Goal: Information Seeking & Learning: Learn about a topic

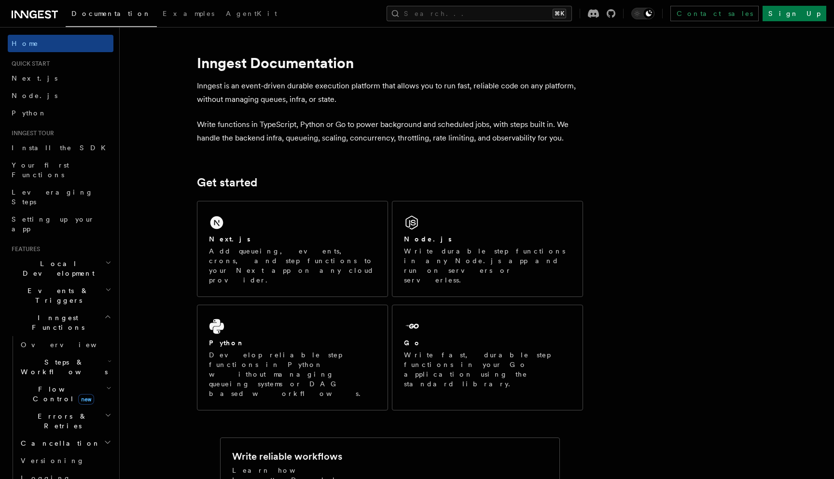
click at [83, 282] on h2 "Events & Triggers" at bounding box center [61, 295] width 106 height 27
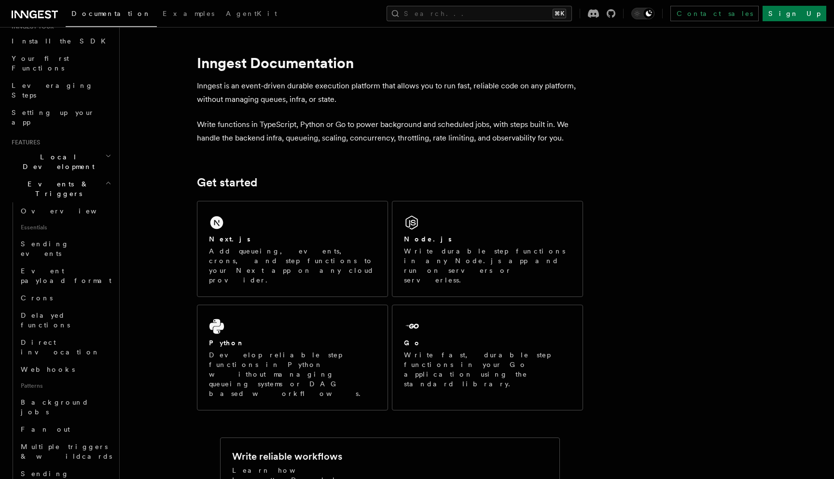
scroll to position [93, 0]
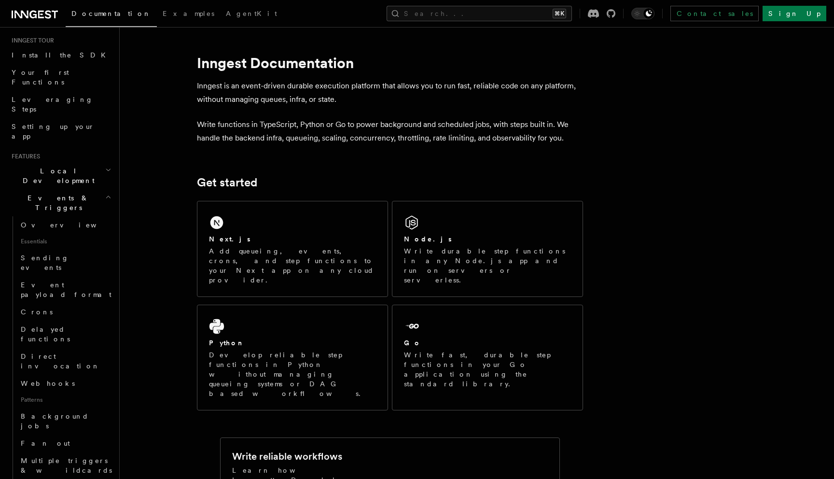
click at [85, 189] on h2 "Events & Triggers" at bounding box center [61, 202] width 106 height 27
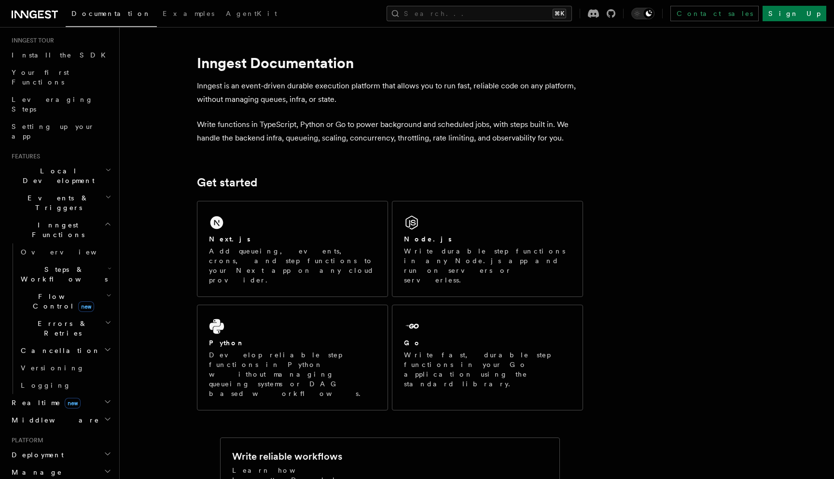
scroll to position [0, 0]
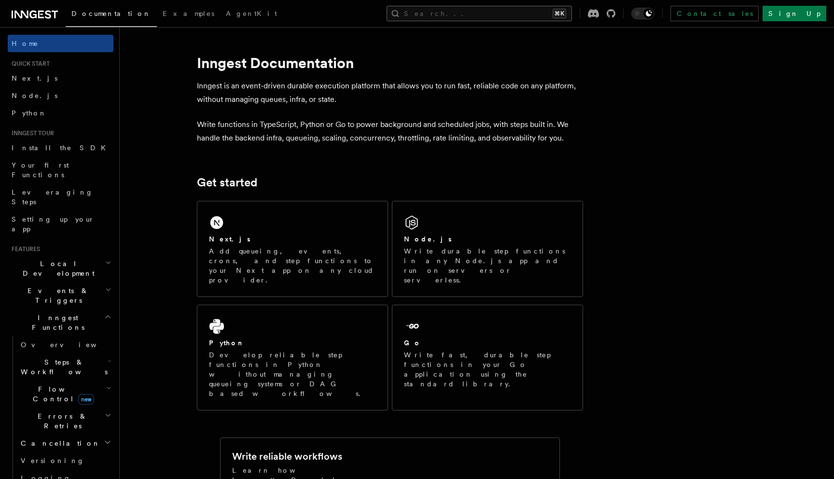
click at [483, 20] on button "Search... ⌘K" at bounding box center [479, 13] width 185 height 15
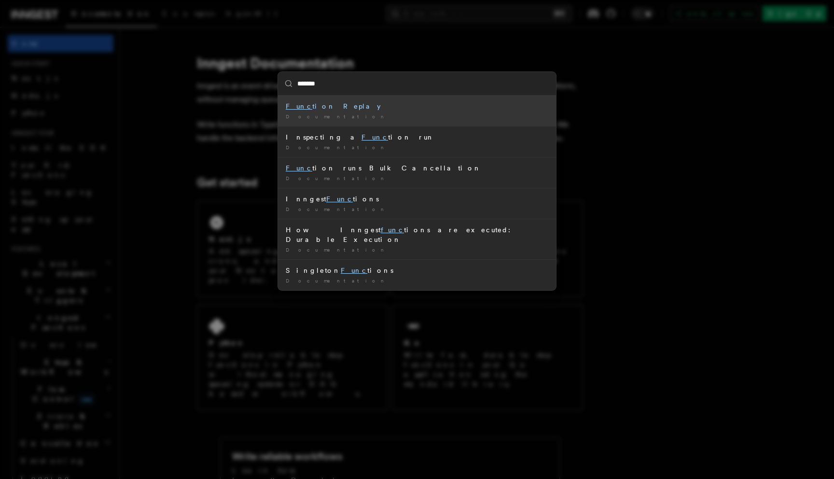
type input "********"
click at [323, 104] on div "Function Replay" at bounding box center [417, 106] width 263 height 10
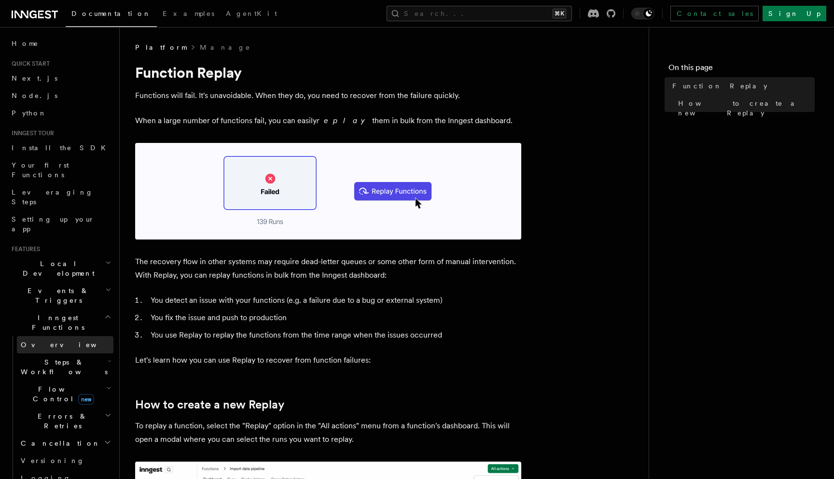
click at [49, 336] on link "Overview" at bounding box center [65, 344] width 97 height 17
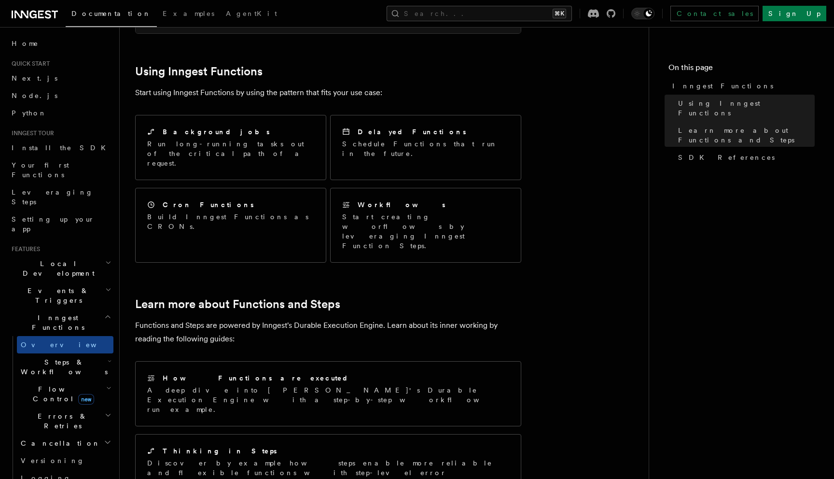
scroll to position [673, 0]
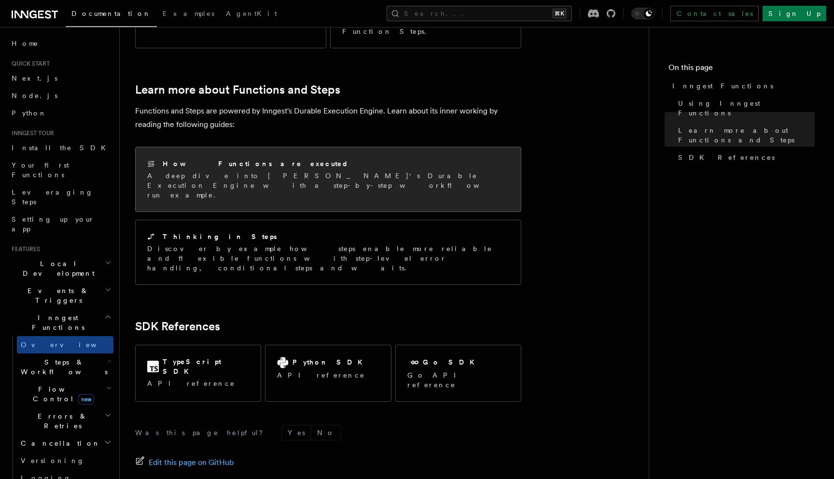
click at [237, 171] on p "A deep dive into Inngest's Durable Execution Engine with a step-by-step workflo…" at bounding box center [328, 185] width 362 height 29
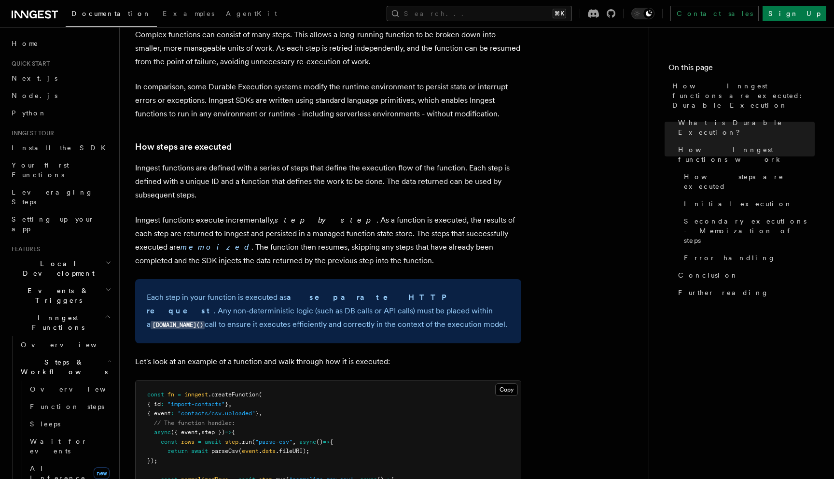
scroll to position [628, 0]
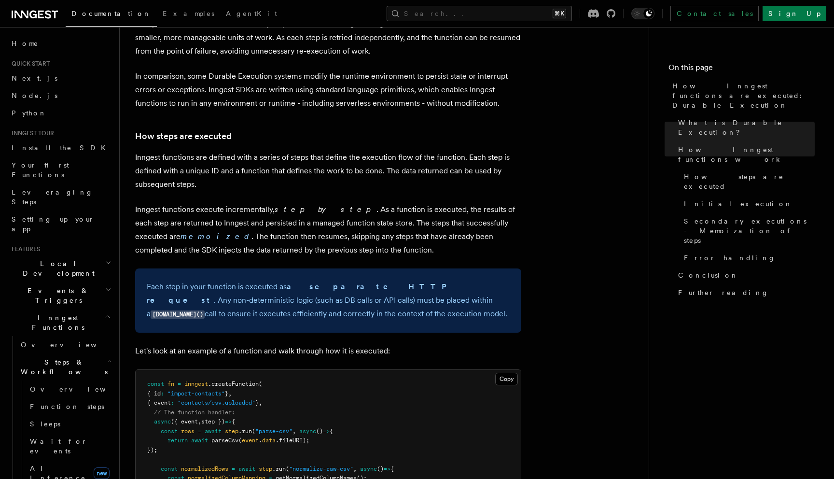
click at [287, 203] on p "Inngest functions execute incrementally, step by step . As a function is execut…" at bounding box center [328, 230] width 386 height 54
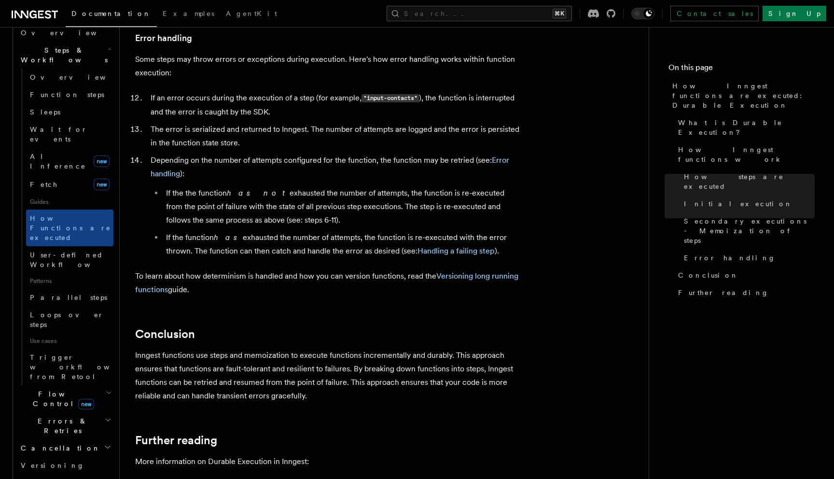
scroll to position [1649, 0]
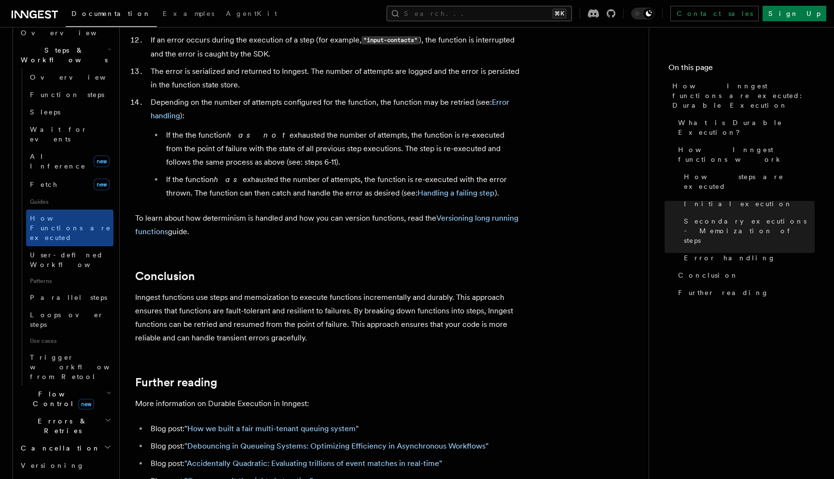
click at [477, 12] on button "Search... ⌘K" at bounding box center [479, 13] width 185 height 15
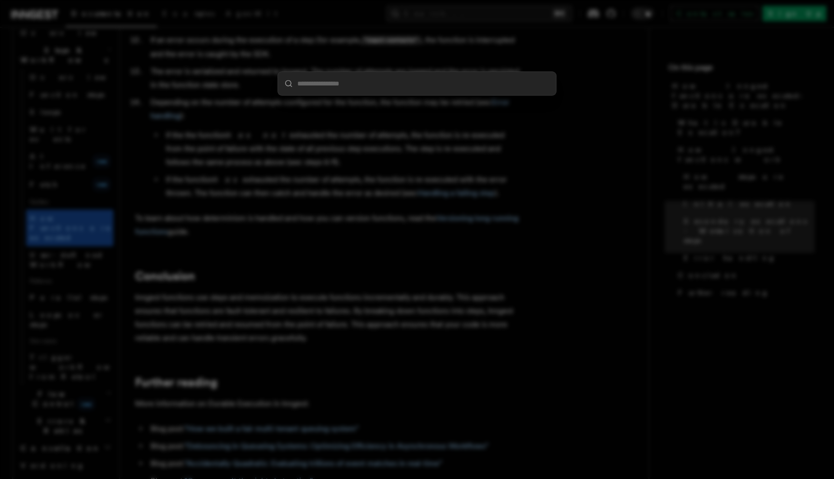
click at [279, 277] on div at bounding box center [417, 239] width 834 height 479
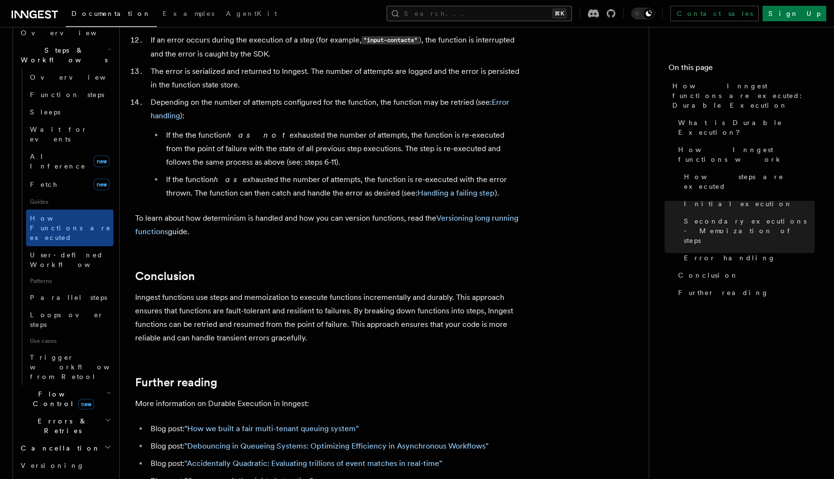
click at [498, 11] on button "Search... ⌘K" at bounding box center [479, 13] width 185 height 15
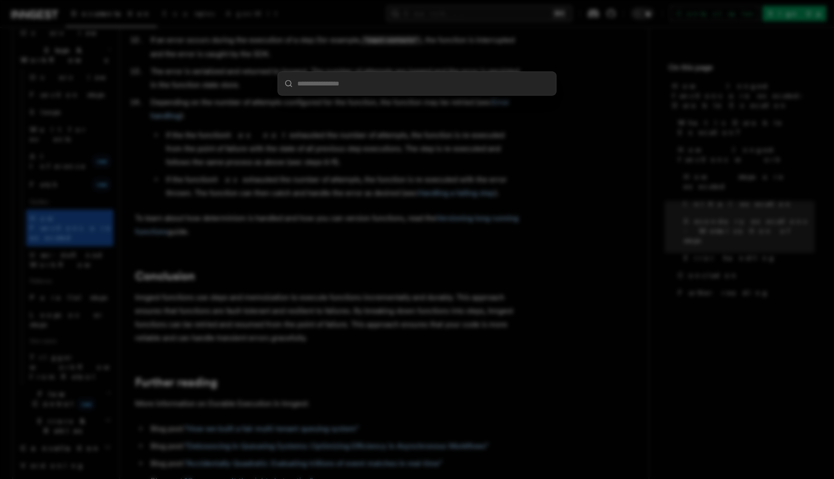
click at [498, 11] on div at bounding box center [417, 239] width 834 height 479
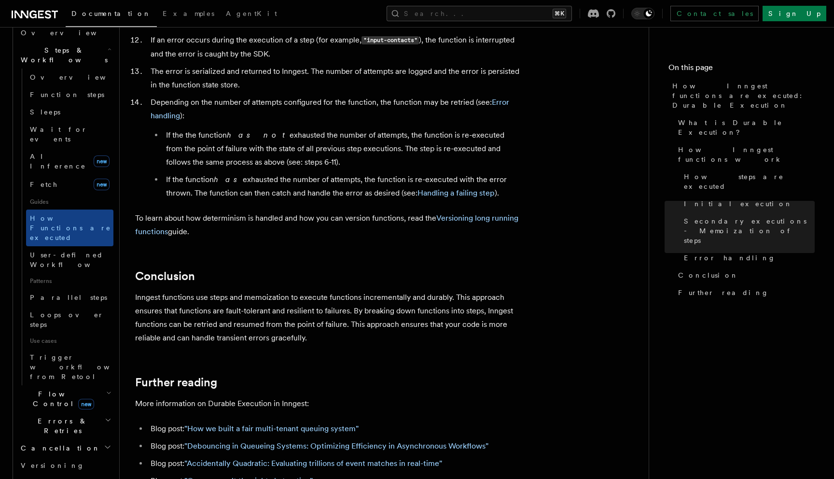
click at [449, 21] on div "Search... ⌘K Contact sales Sign Up" at bounding box center [566, 13] width 520 height 15
click at [490, 19] on button "Search... ⌘K" at bounding box center [479, 13] width 185 height 15
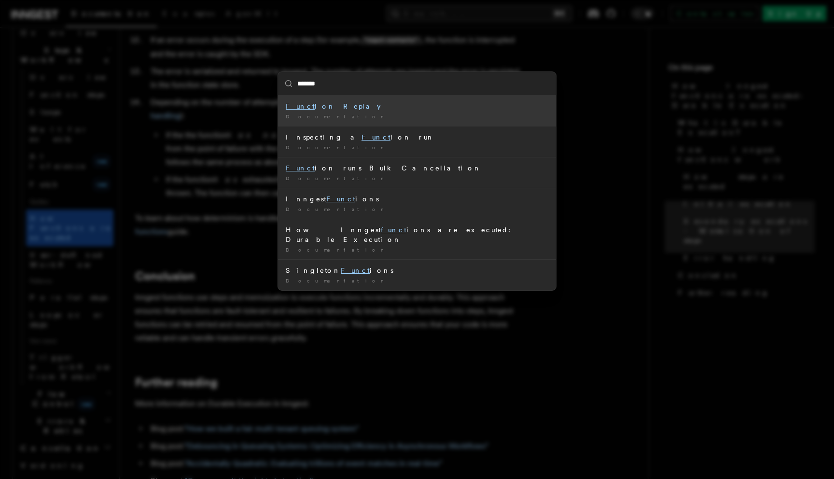
type input "********"
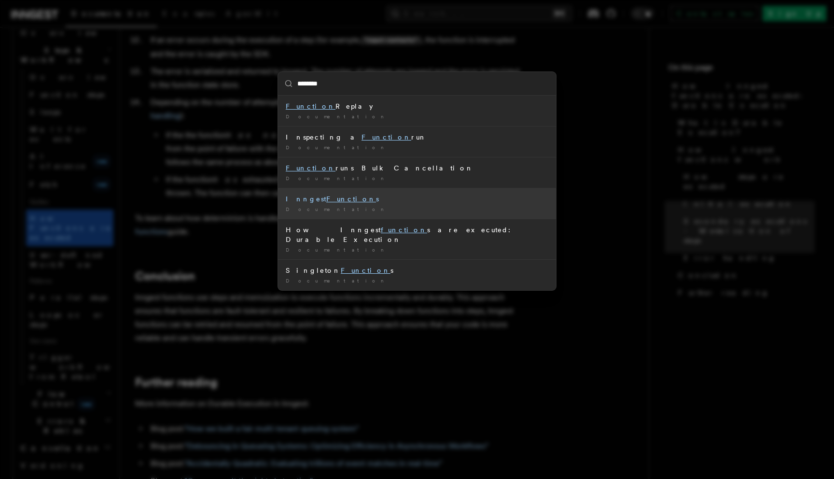
click at [411, 212] on div "Documentation /" at bounding box center [417, 209] width 263 height 7
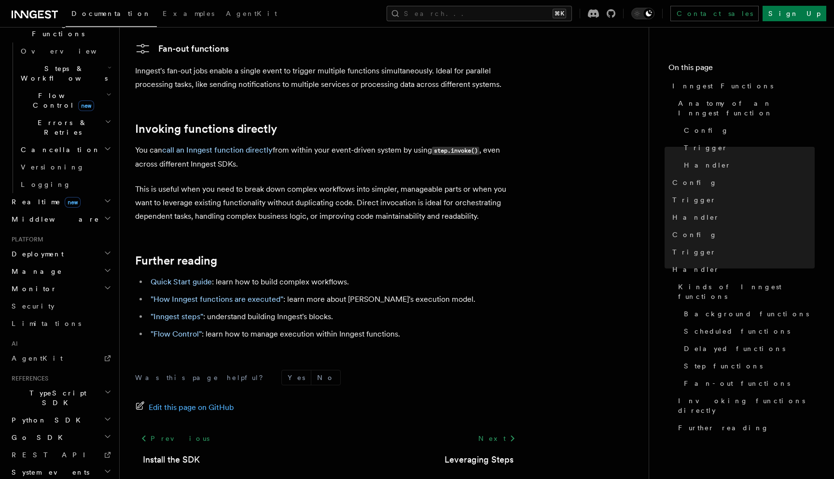
scroll to position [1890, 0]
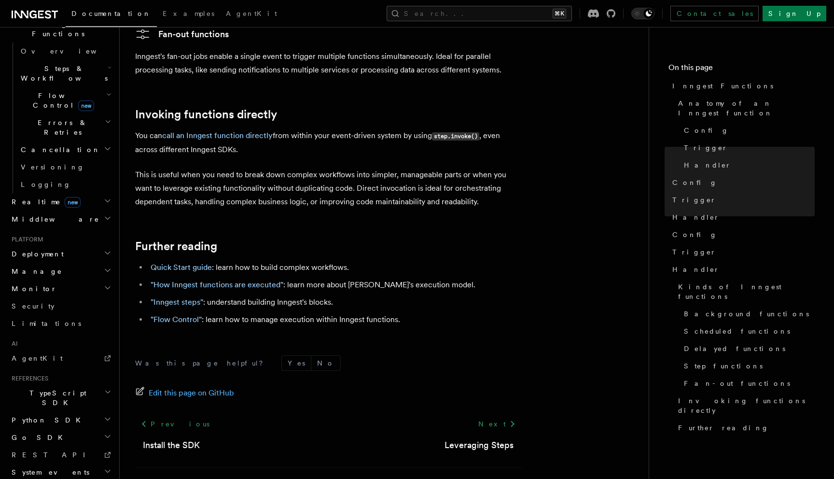
click at [344, 239] on h2 "Further reading" at bounding box center [328, 246] width 386 height 14
click at [97, 114] on h2 "Errors & Retries" at bounding box center [65, 127] width 97 height 27
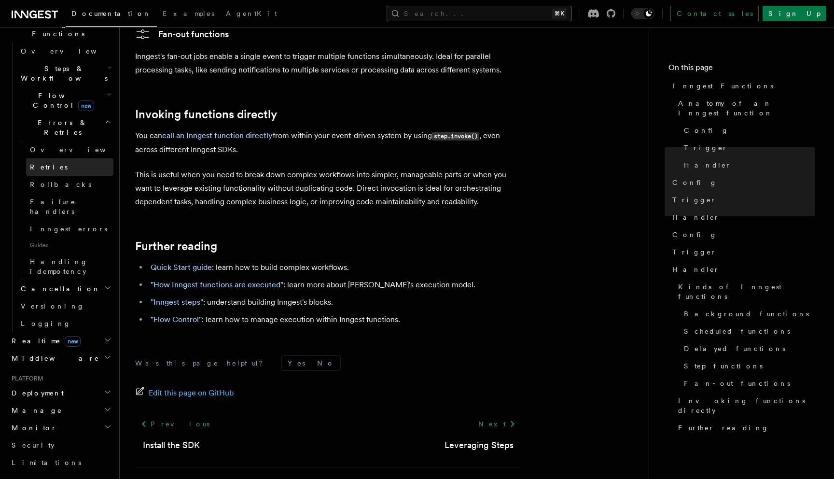
click at [86, 158] on link "Retries" at bounding box center [69, 166] width 87 height 17
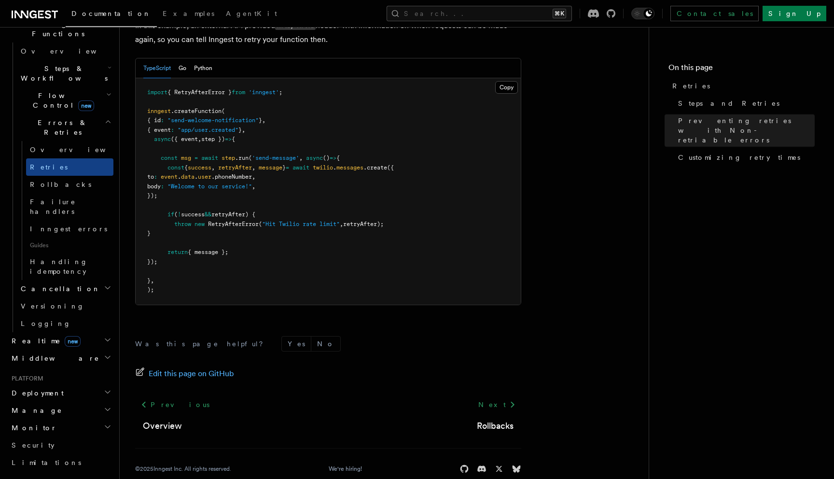
scroll to position [1354, 0]
